Goal: Task Accomplishment & Management: Manage account settings

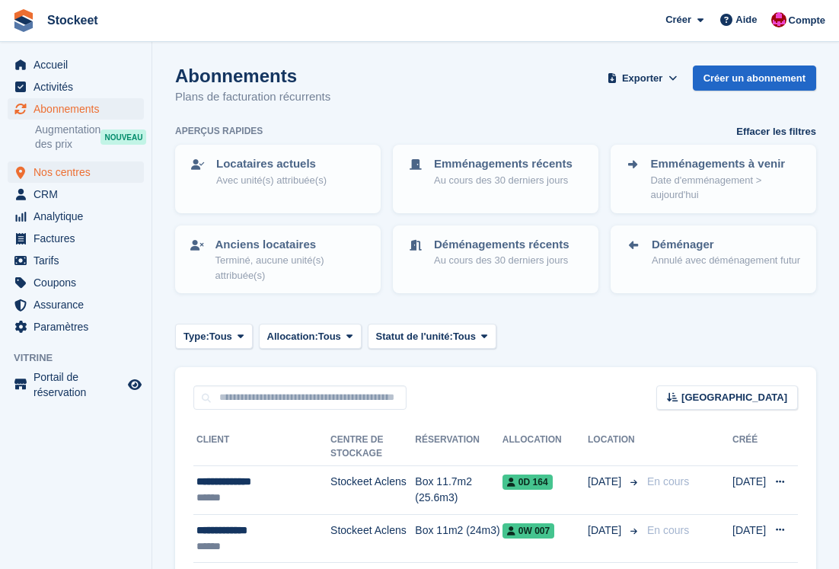
click at [75, 167] on span "Nos centres" at bounding box center [78, 171] width 91 height 21
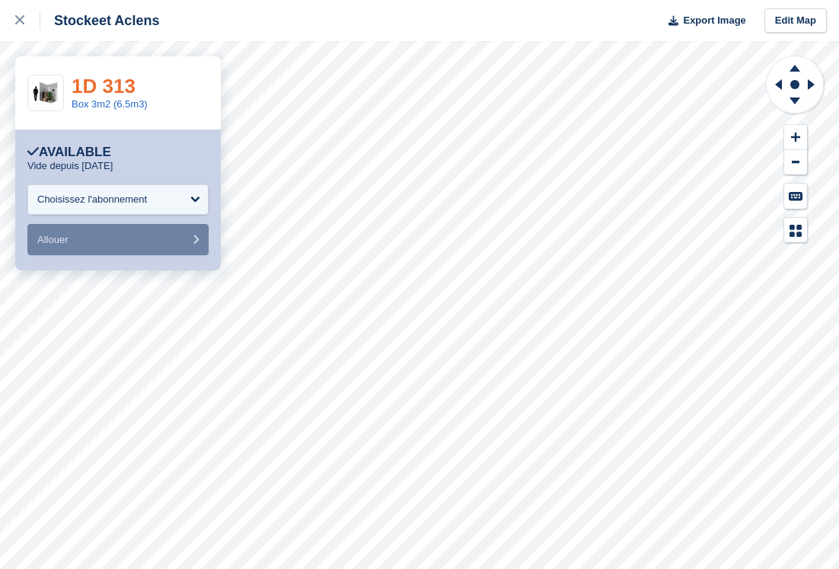
click at [110, 84] on link "1D 313" at bounding box center [104, 86] width 64 height 23
click at [88, 105] on link "Box 3m2 (6.5m3)" at bounding box center [110, 103] width 76 height 11
click at [122, 102] on link "Box 2m2 (4.3m3)" at bounding box center [110, 103] width 76 height 11
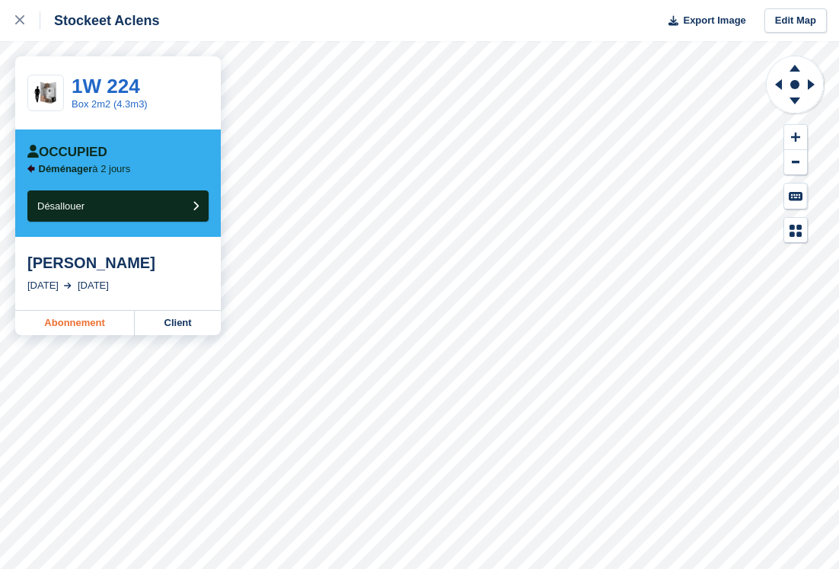
click at [100, 328] on link "Abonnement" at bounding box center [75, 323] width 120 height 24
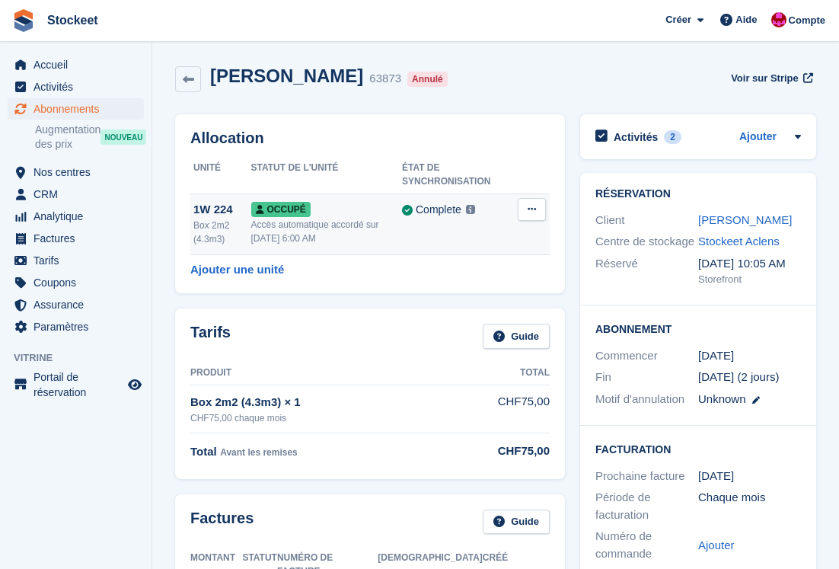
click at [540, 209] on button at bounding box center [532, 209] width 28 height 23
click at [478, 268] on p "Désallouer" at bounding box center [472, 272] width 132 height 20
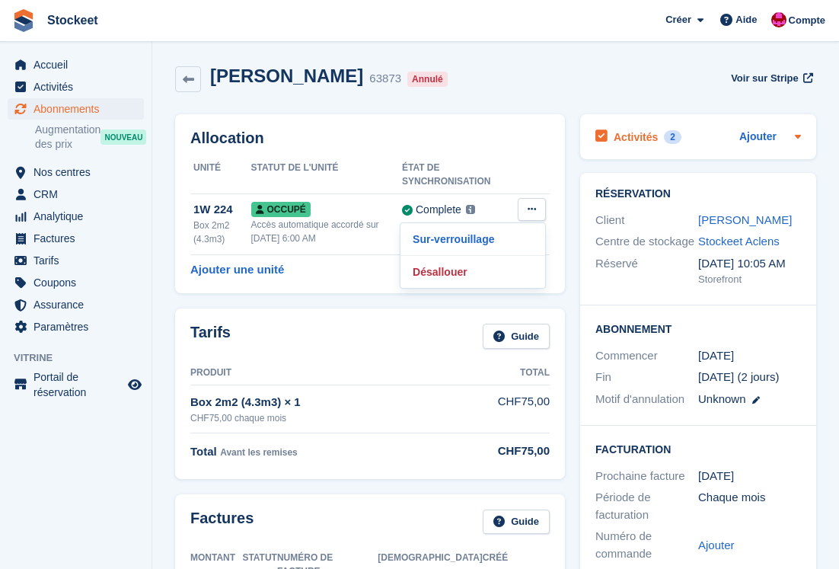
click at [636, 130] on h2 "Activités" at bounding box center [636, 137] width 44 height 14
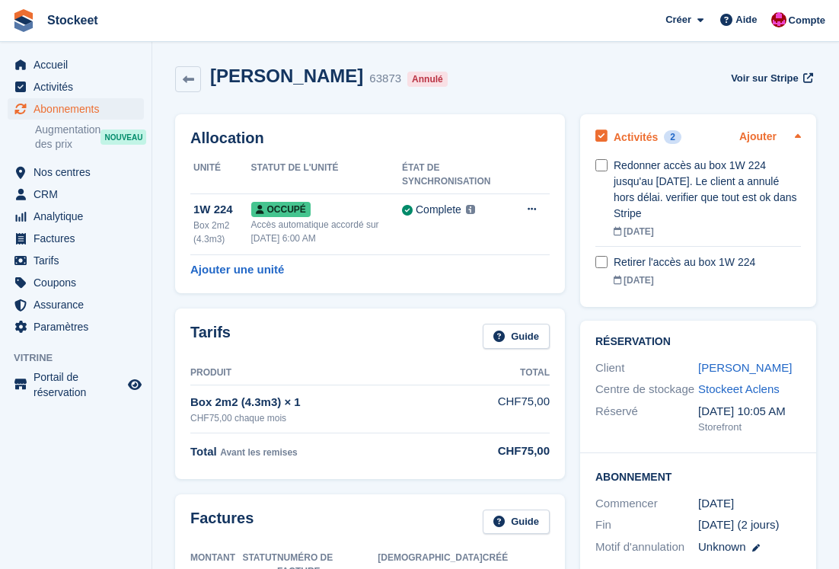
click at [749, 135] on link "Ajouter" at bounding box center [757, 138] width 37 height 18
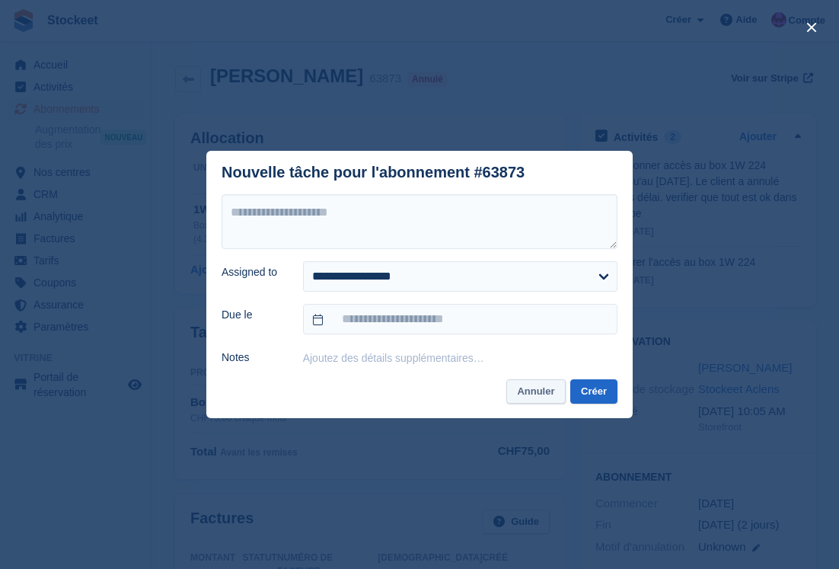
click at [523, 394] on button "Annuler" at bounding box center [535, 391] width 59 height 25
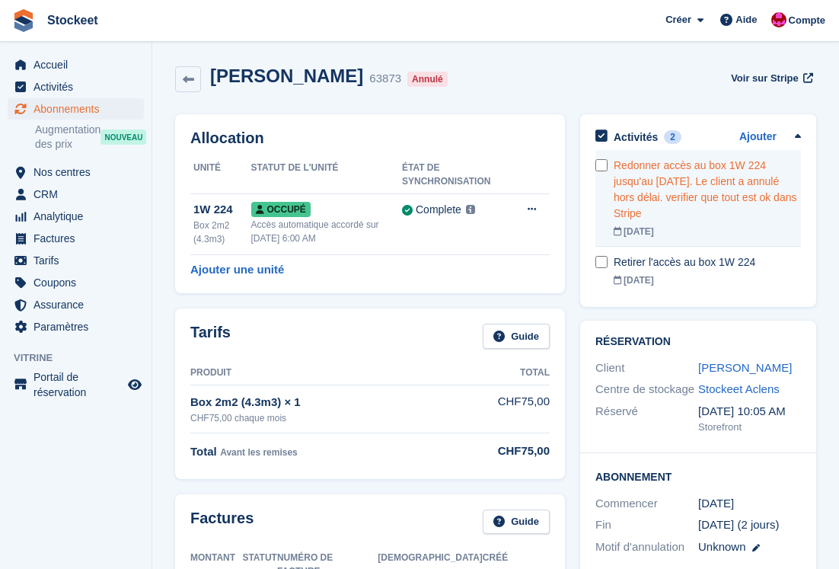
click at [655, 196] on div "Redonner accès au box 1W 224 jusqu'au 3 octobre. Le client a annulé hors délai.…" at bounding box center [707, 190] width 187 height 64
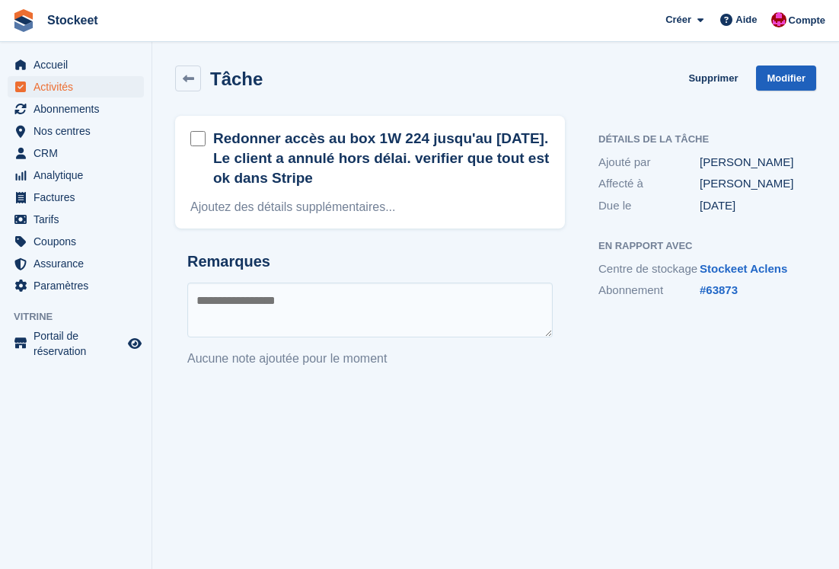
click at [778, 80] on link "Modifier" at bounding box center [786, 77] width 60 height 25
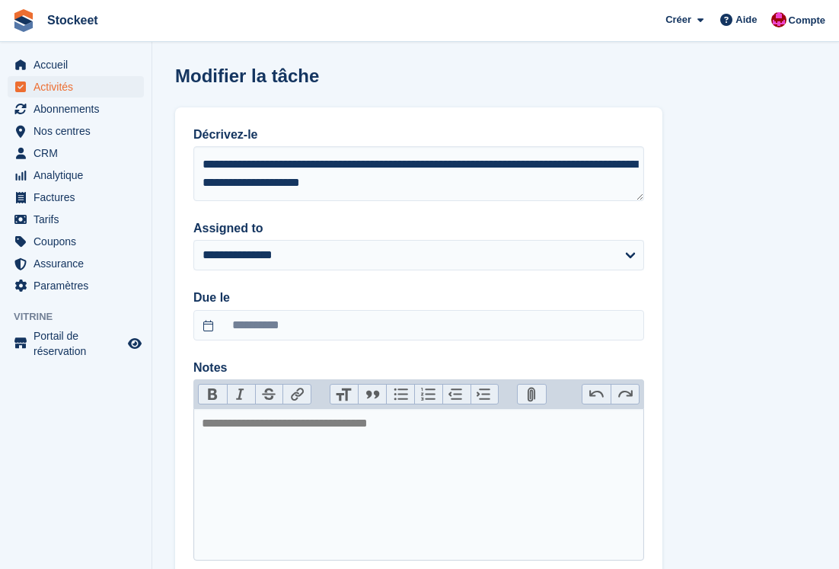
click at [486, 209] on div "**********" at bounding box center [418, 342] width 487 height 471
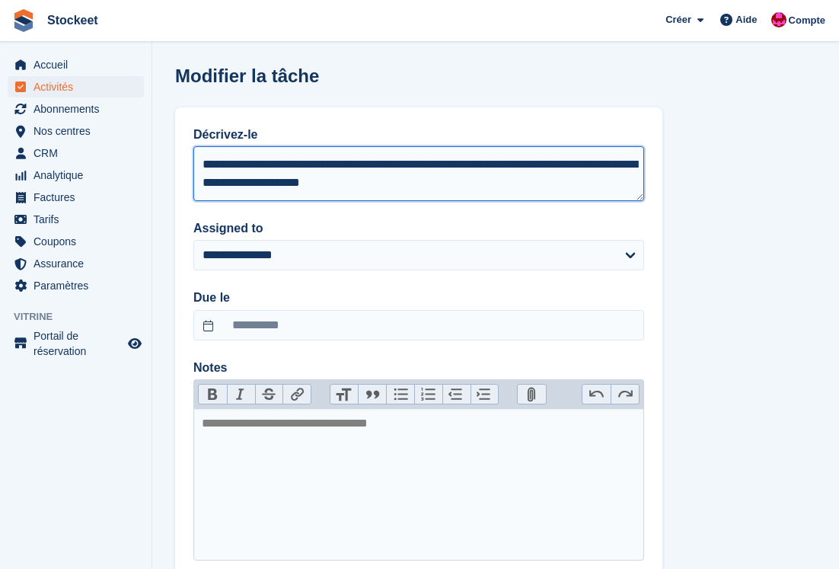
click at [486, 193] on textarea "**********" at bounding box center [418, 173] width 451 height 55
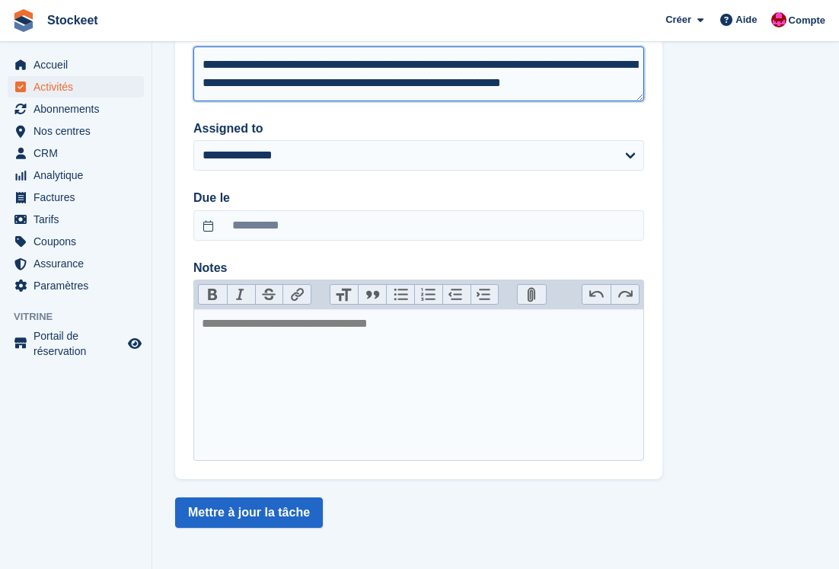
scroll to position [100, 0]
type textarea "**********"
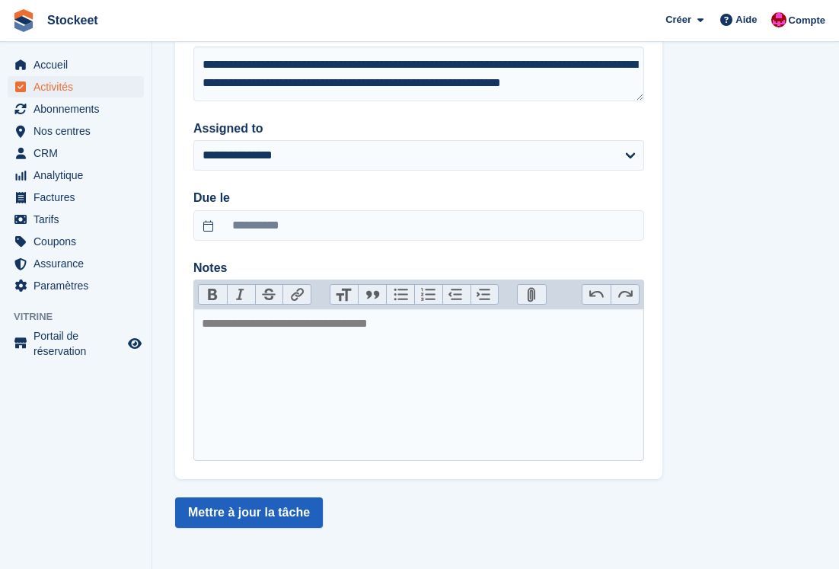
click at [263, 508] on button "Mettre à jour la tâche" at bounding box center [249, 512] width 148 height 30
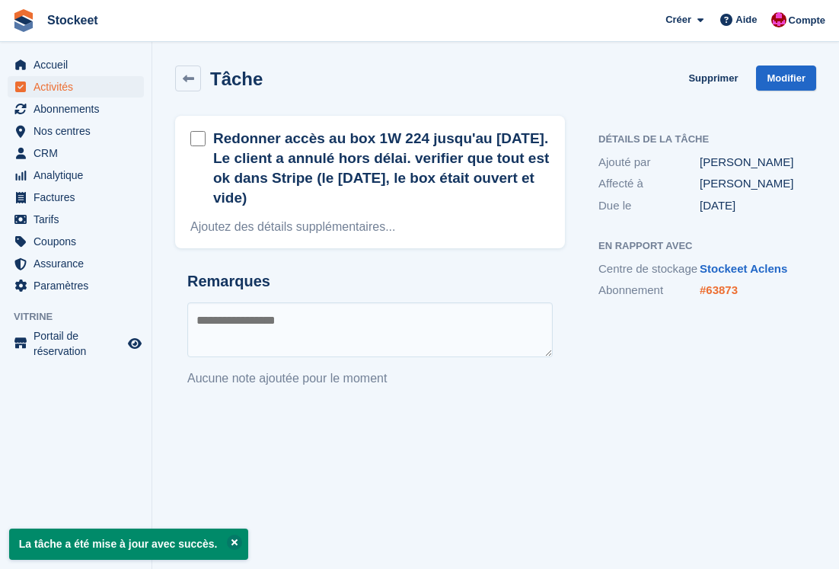
click at [729, 296] on link "#63873" at bounding box center [719, 289] width 38 height 13
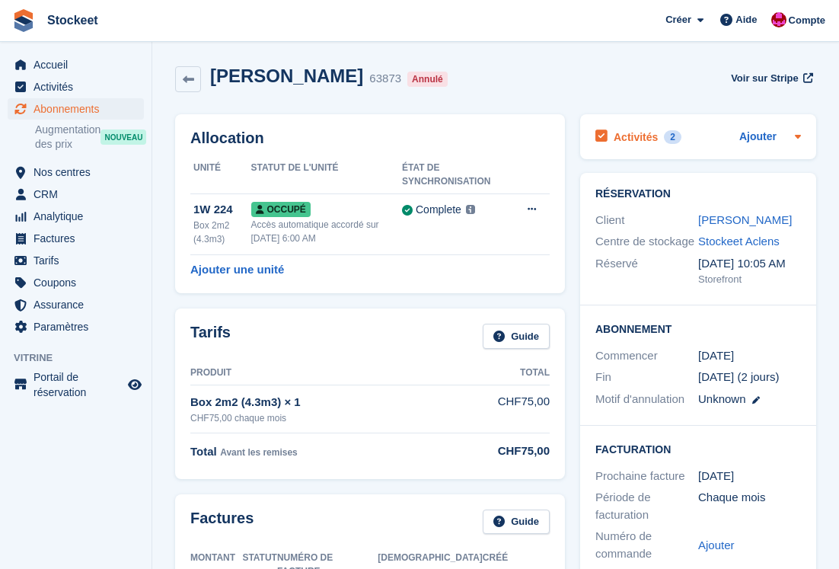
click at [661, 135] on div "Activités 2" at bounding box center [638, 136] width 86 height 21
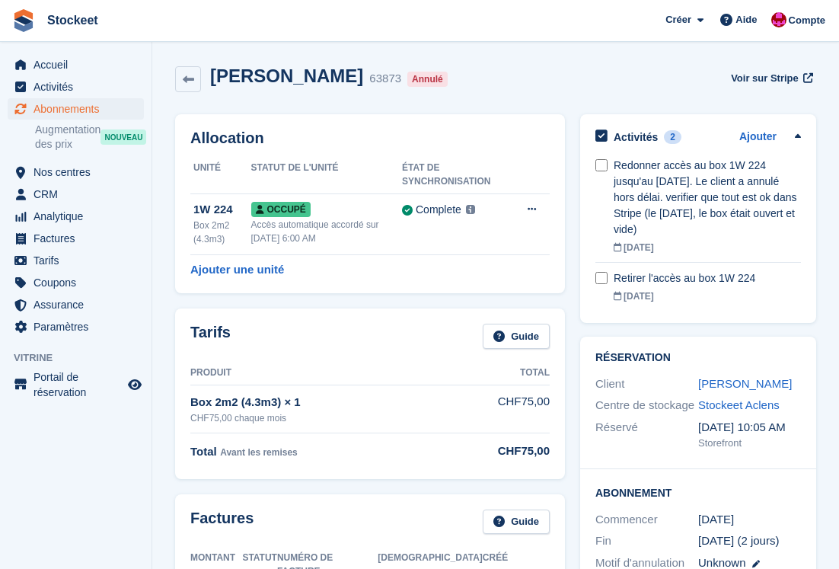
click at [629, 84] on div "Arthur Marquis 63873 Annulé Voir sur Stripe" at bounding box center [495, 78] width 641 height 27
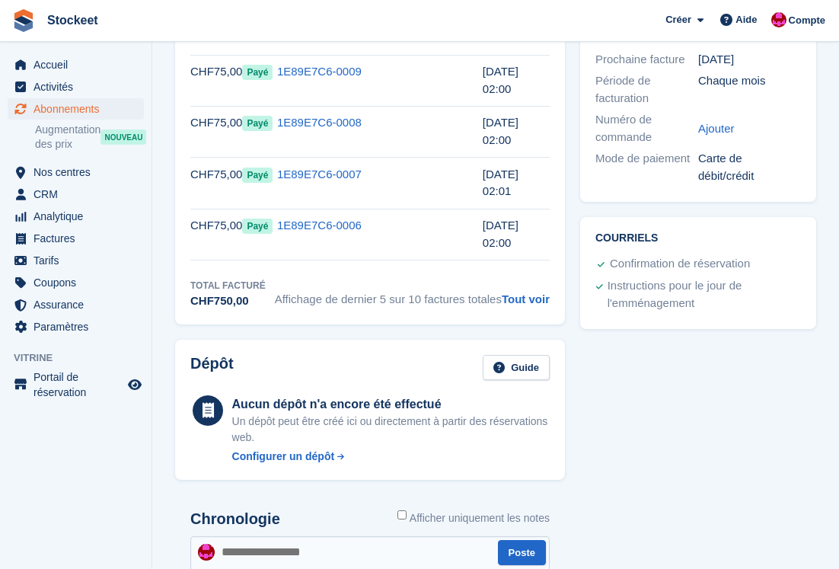
scroll to position [582, 0]
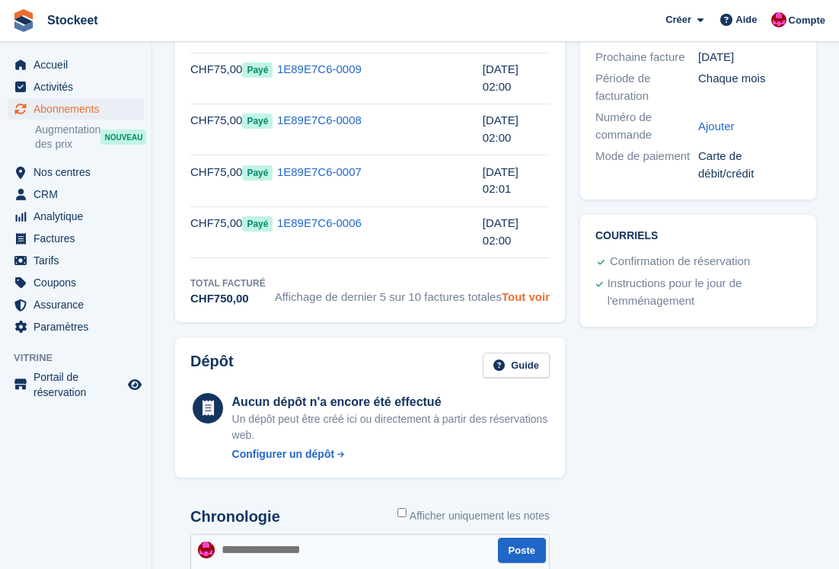
click at [522, 290] on link "Tout voir" at bounding box center [526, 296] width 48 height 13
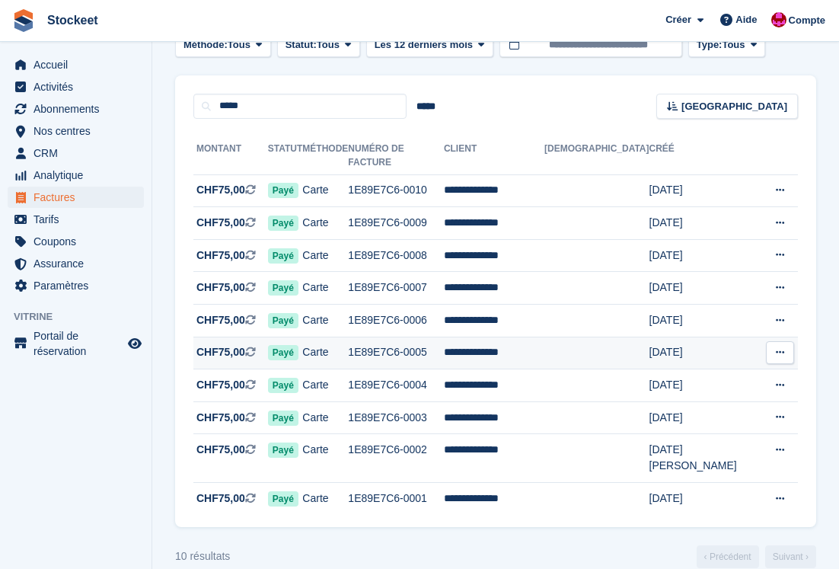
scroll to position [94, 0]
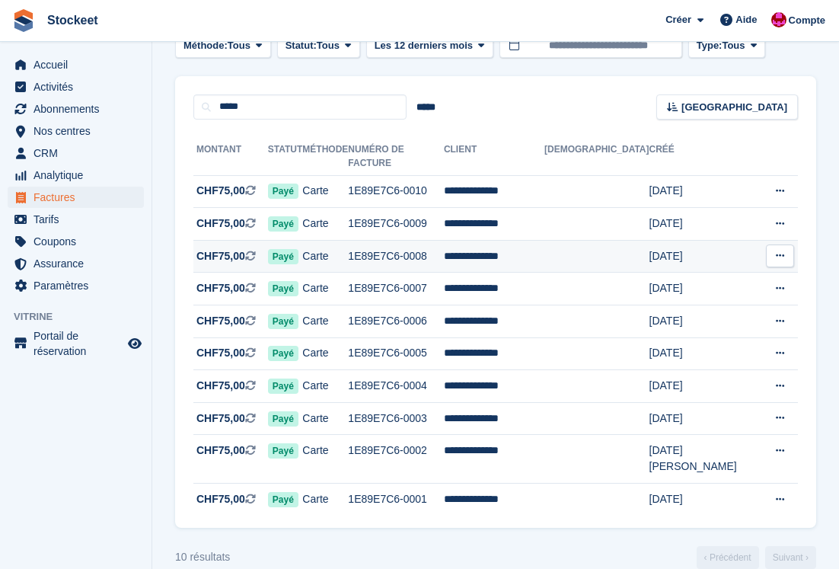
click at [348, 240] on td "Carte" at bounding box center [325, 256] width 46 height 33
